Goal: Task Accomplishment & Management: Complete application form

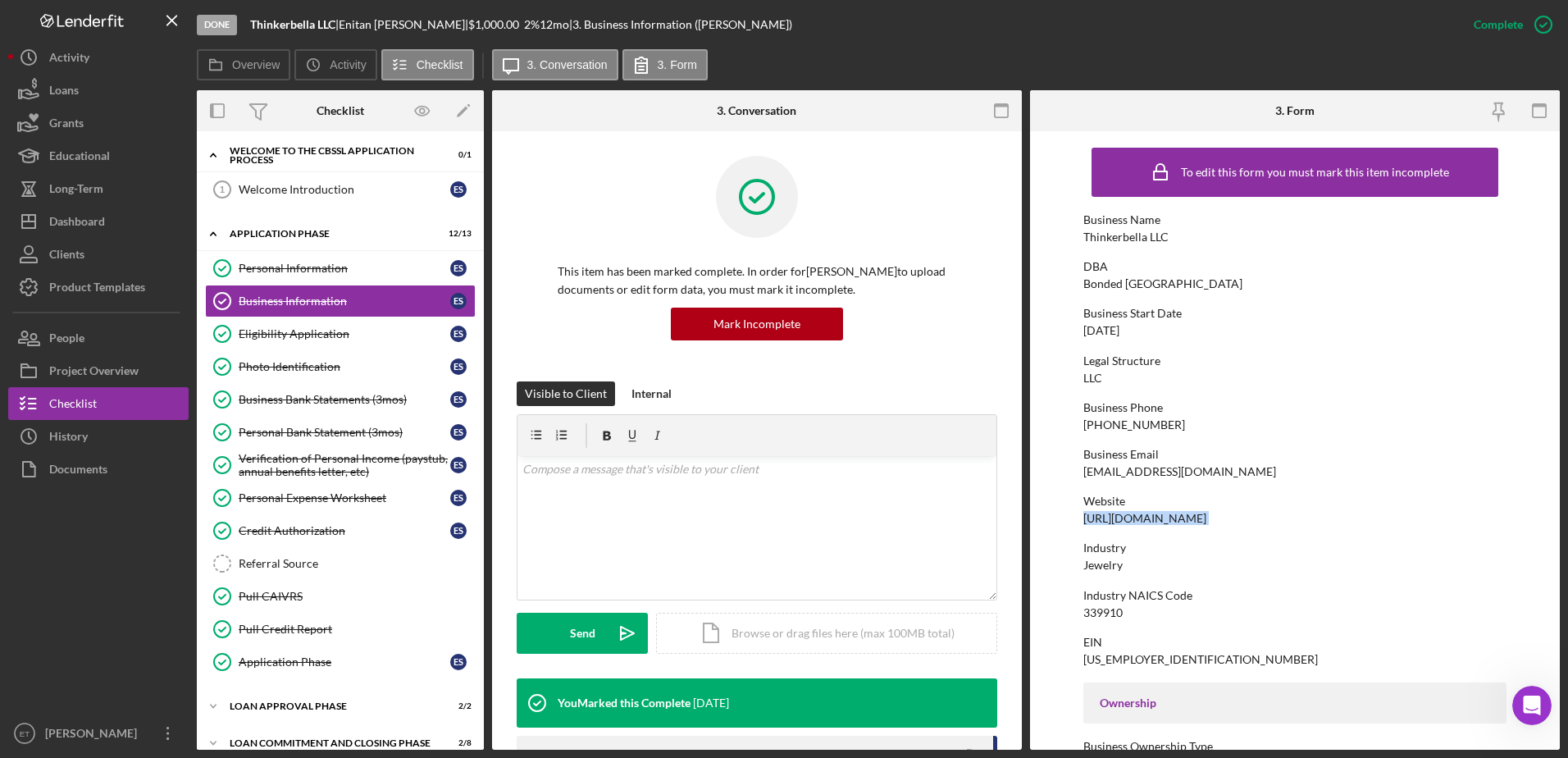
scroll to position [3, 0]
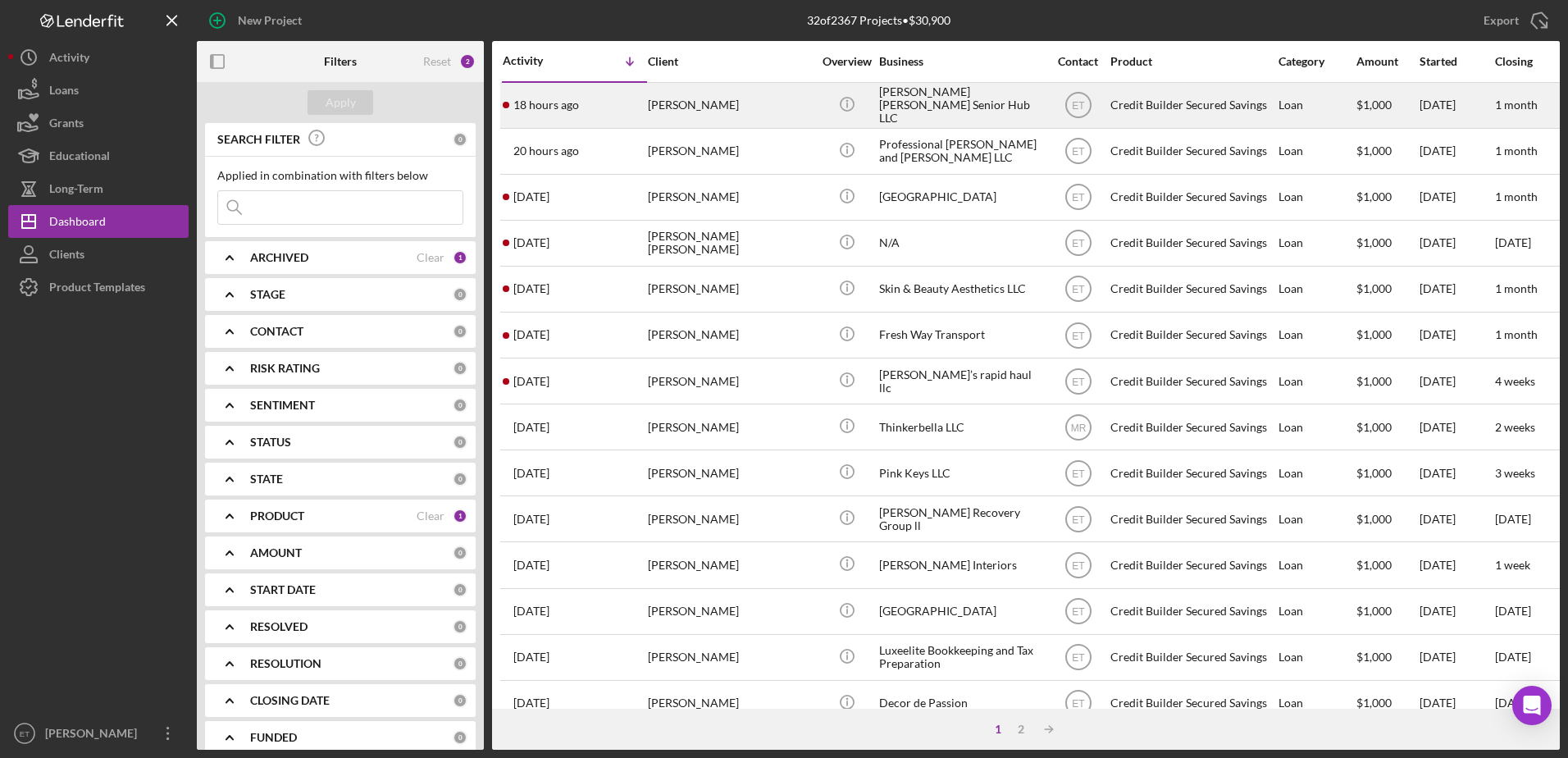
click at [956, 102] on div "[PERSON_NAME] [PERSON_NAME] Senior Hub LLC" at bounding box center [961, 106] width 164 height 44
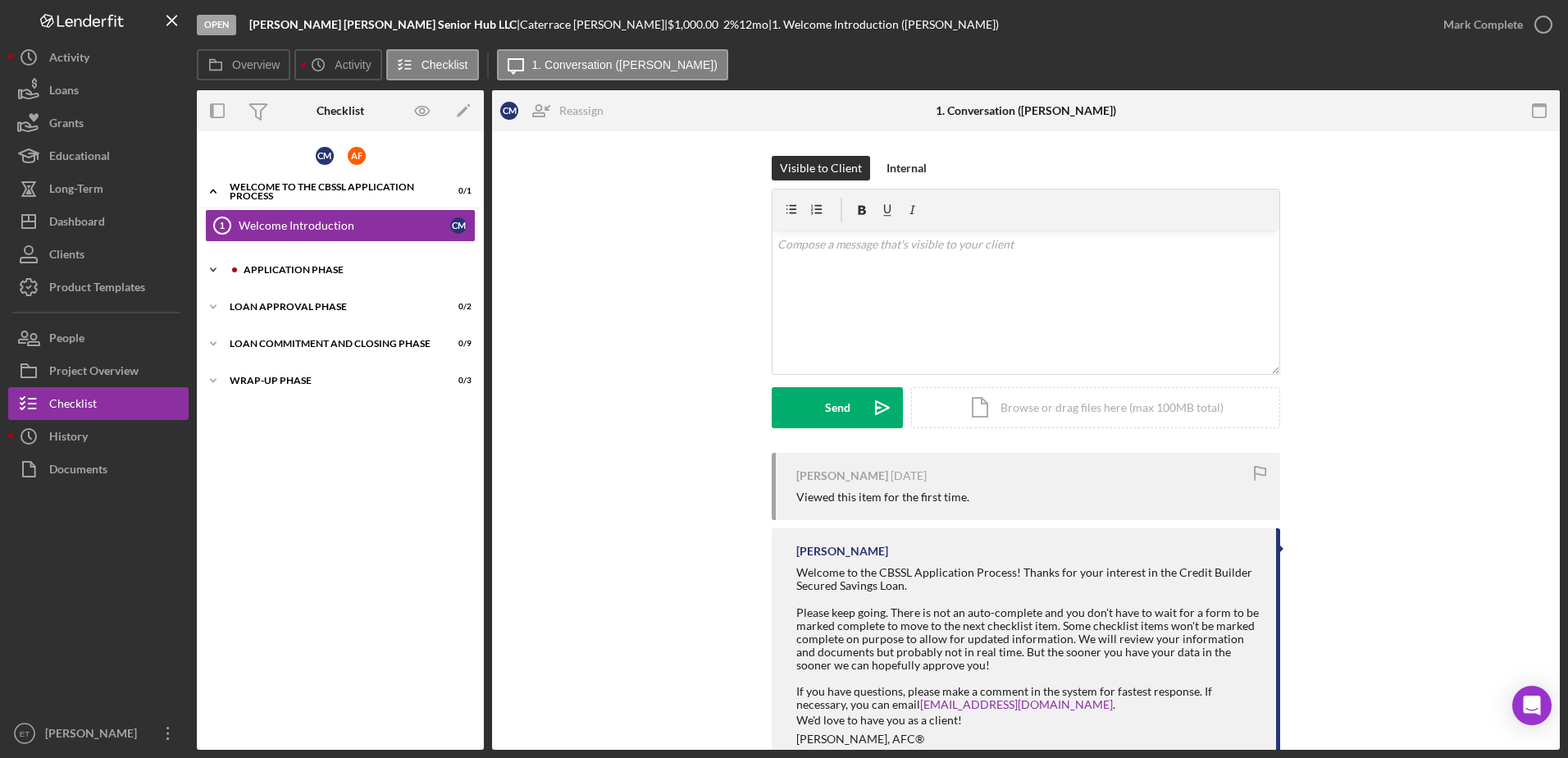
click at [319, 269] on div "Application Phase" at bounding box center [353, 270] width 220 height 10
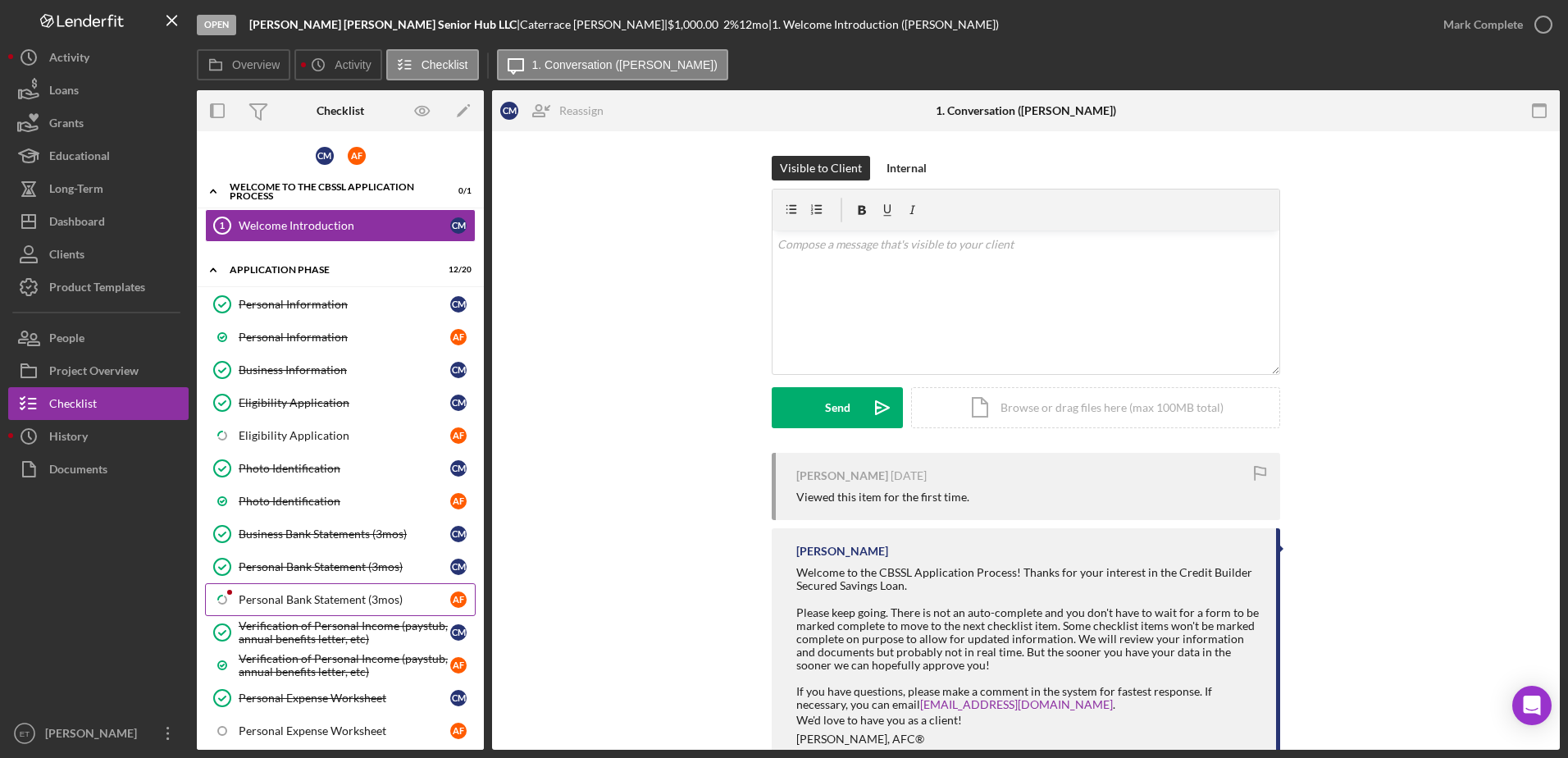
click at [299, 597] on div "Personal Bank Statement (3mos)" at bounding box center [344, 600] width 211 height 13
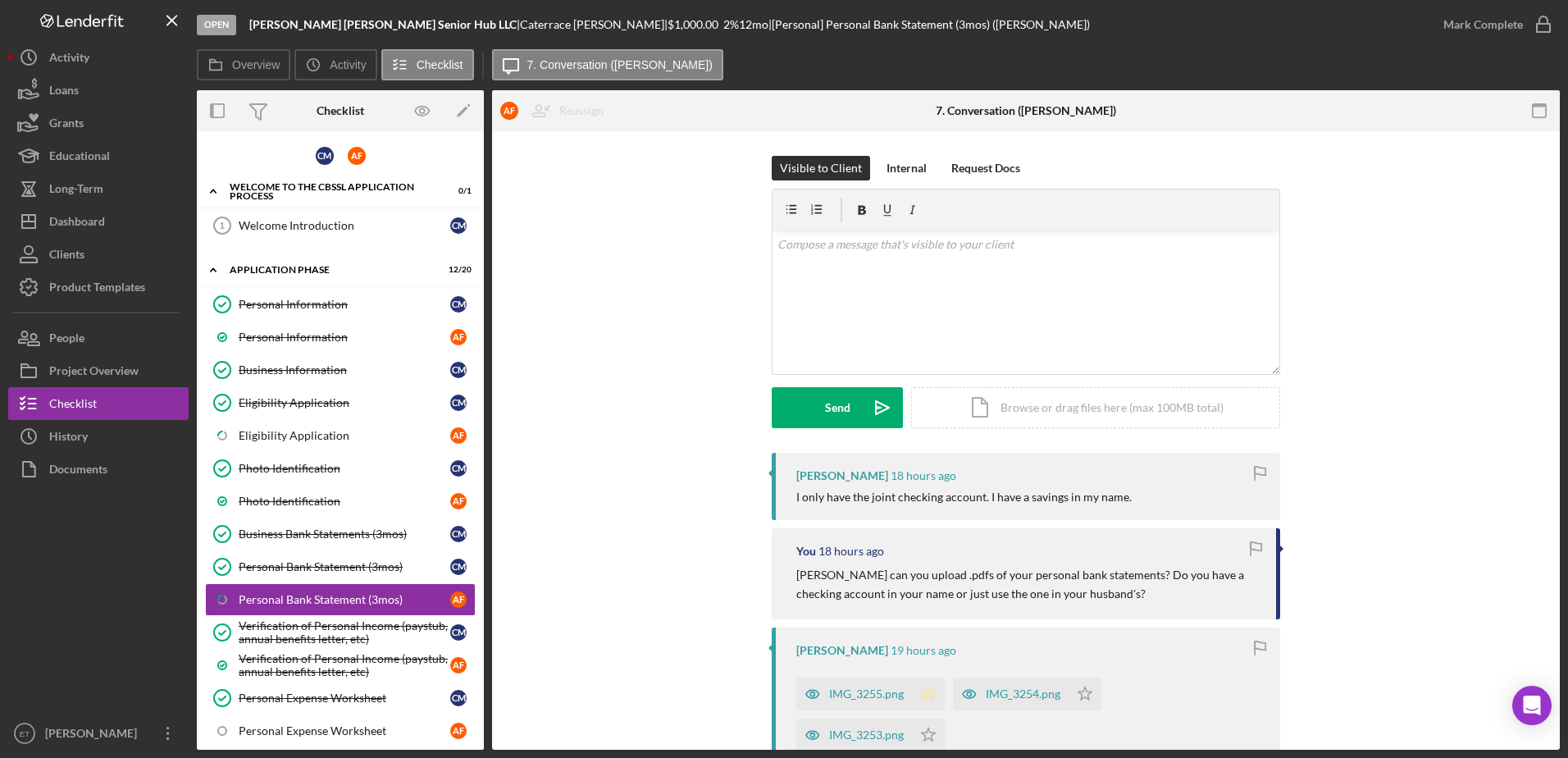
click at [926, 694] on icon "Icon/Star" at bounding box center [928, 693] width 33 height 33
click at [927, 737] on icon "Icon/Star" at bounding box center [928, 734] width 33 height 33
click at [1083, 694] on icon "Icon/Star" at bounding box center [1085, 693] width 33 height 33
click at [816, 313] on div "v Color teal Color pink Remove color Add row above Add row below Add column bef…" at bounding box center [1026, 302] width 507 height 144
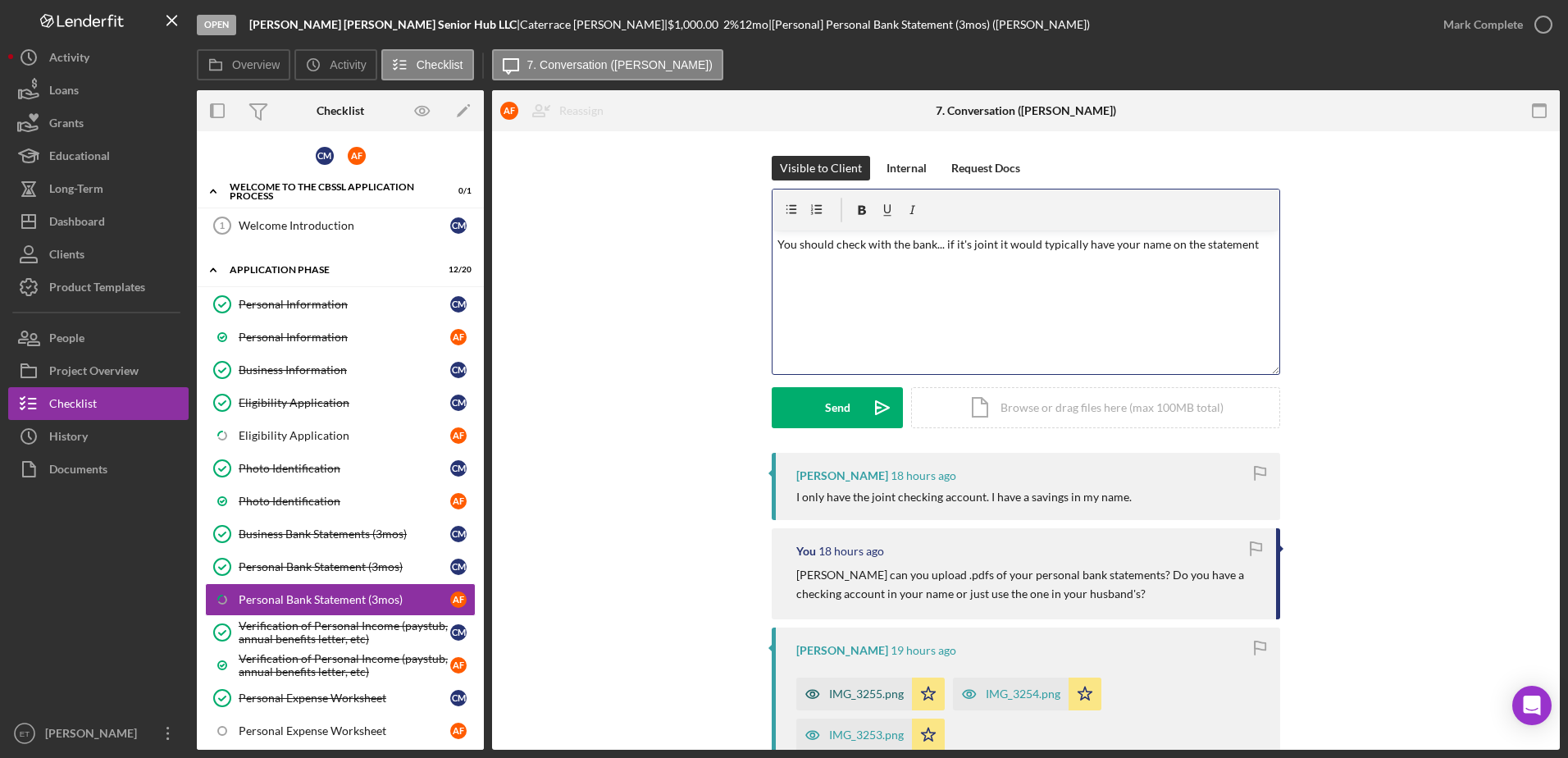
click at [864, 692] on div "IMG_3255.png" at bounding box center [866, 694] width 75 height 13
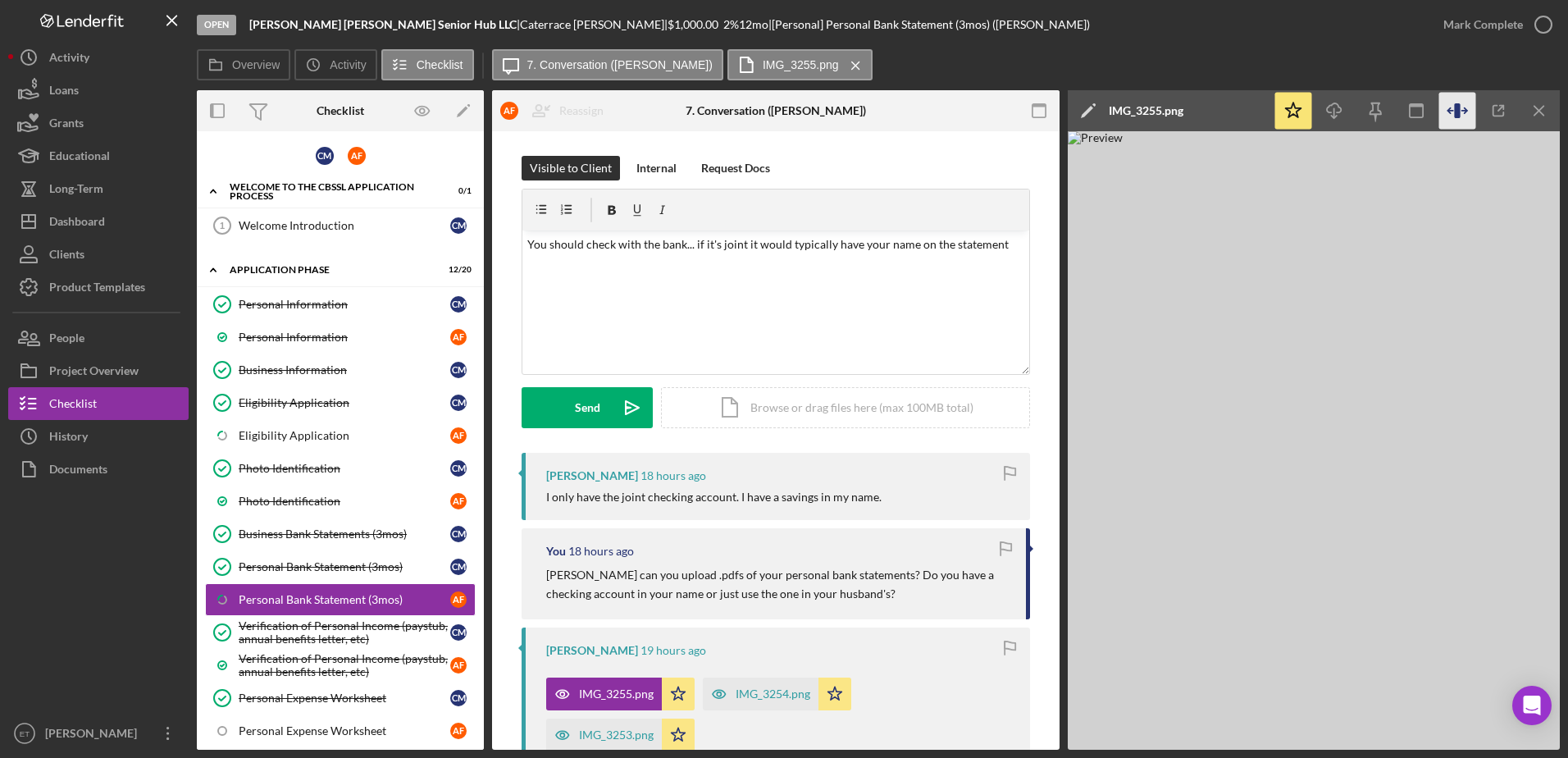
click at [1456, 111] on icon "button" at bounding box center [1456, 111] width 6 height 15
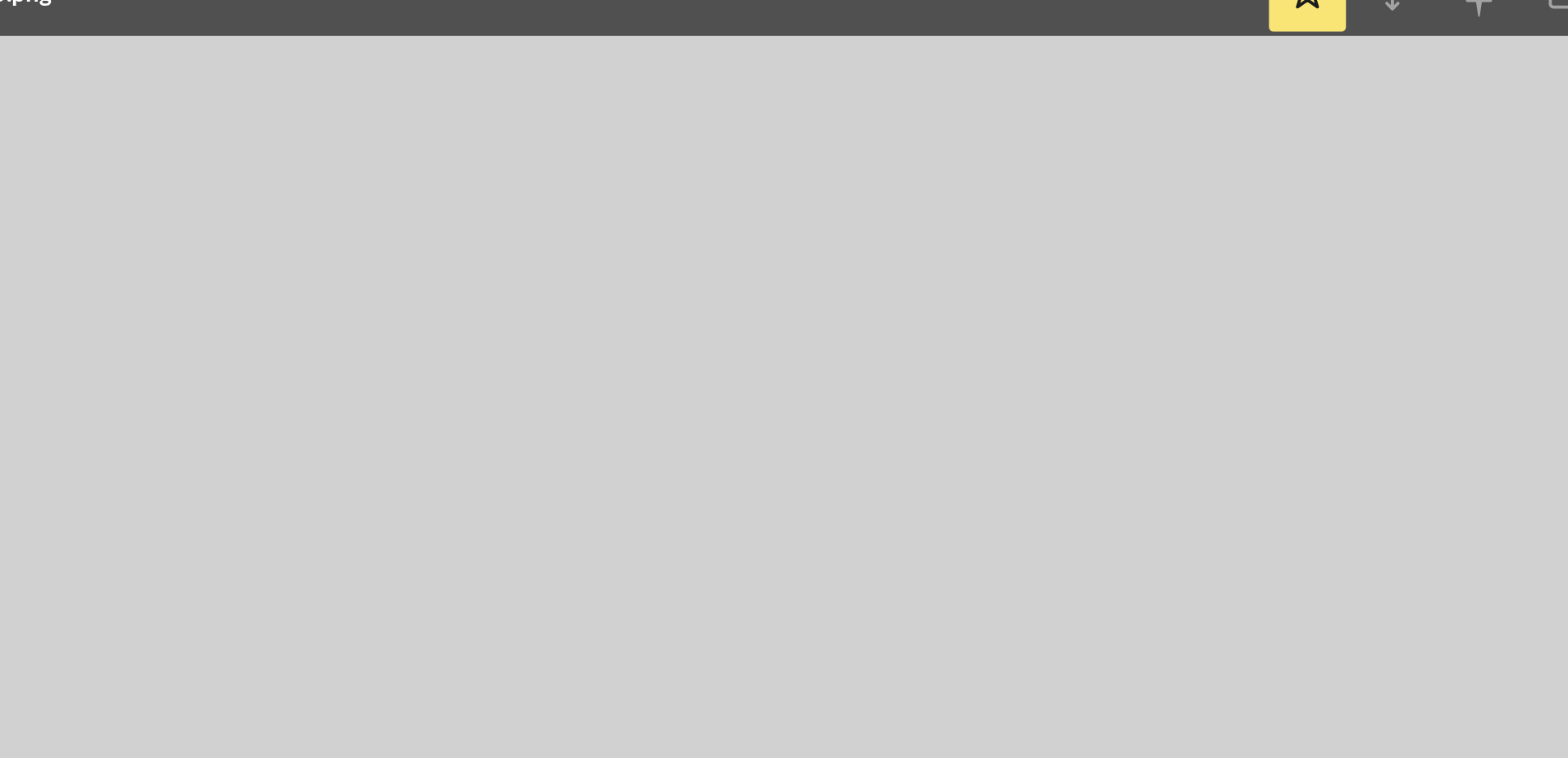
scroll to position [181, 0]
click at [1059, 395] on img at bounding box center [1086, 440] width 984 height 619
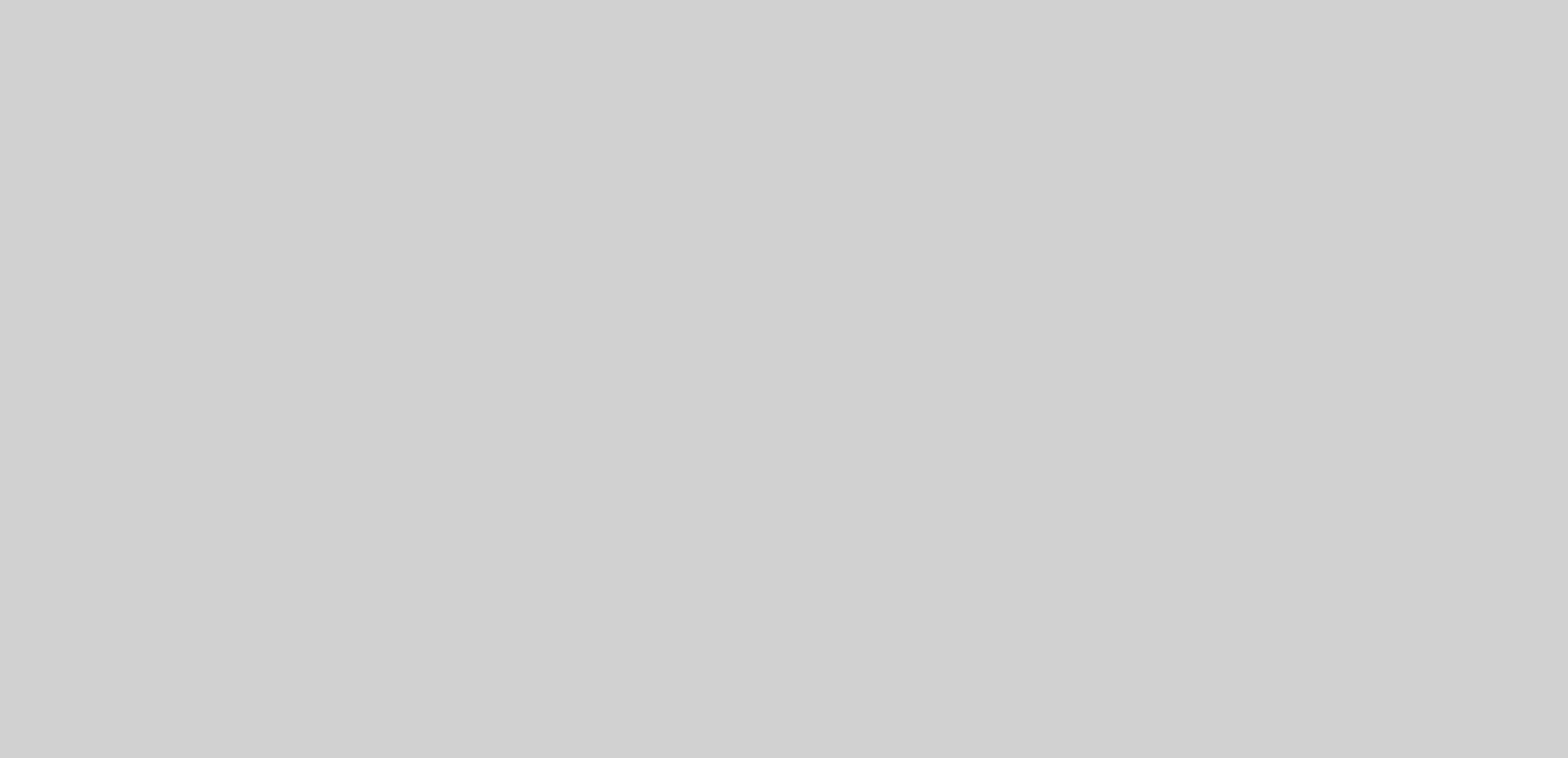
click at [1294, 527] on img at bounding box center [1086, 440] width 984 height 619
